Goal: Task Accomplishment & Management: Manage account settings

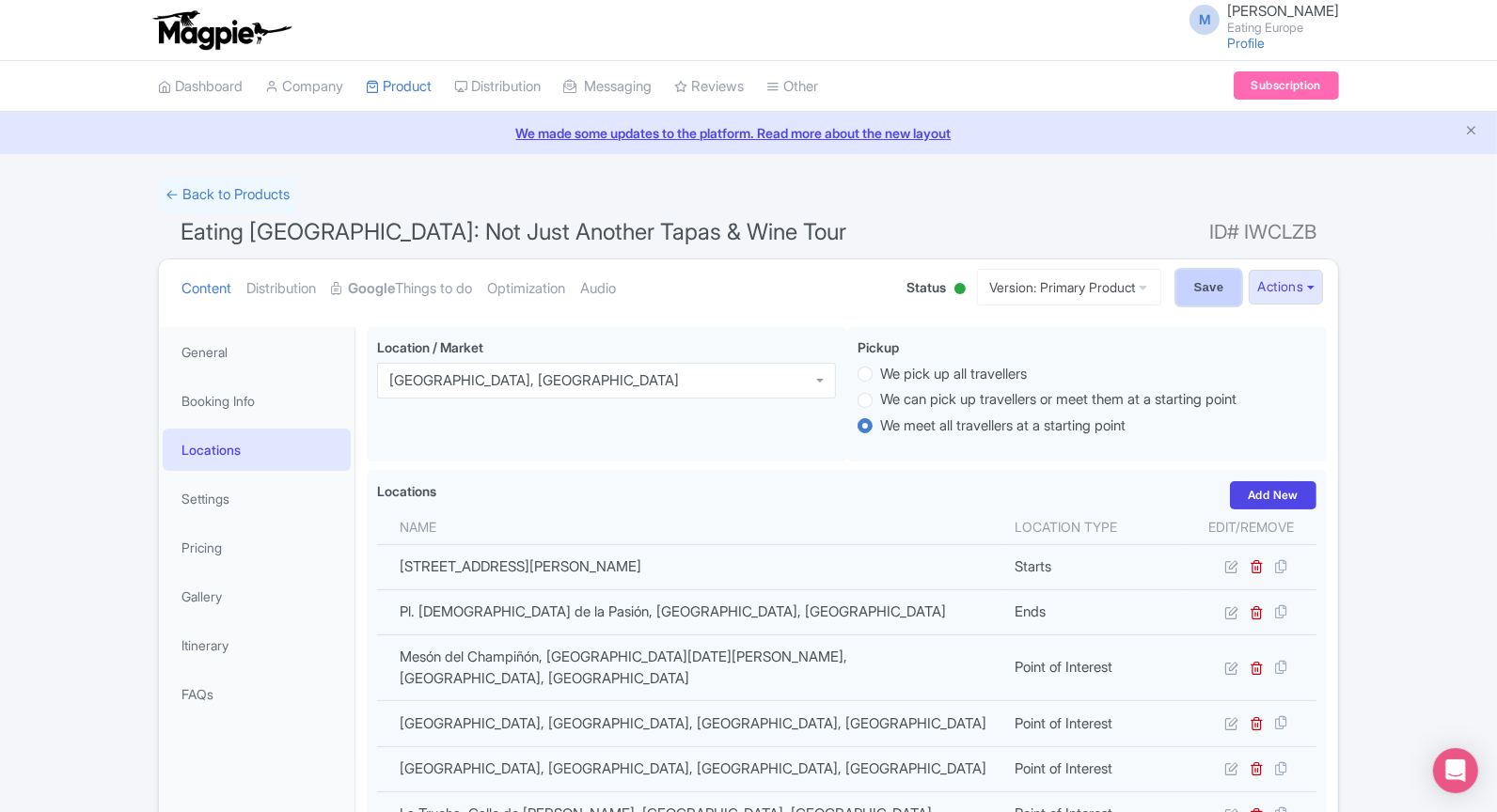
click at [1197, 293] on input "Save" at bounding box center [1210, 287] width 66 height 36
type input "Saving..."
